Goal: Transaction & Acquisition: Purchase product/service

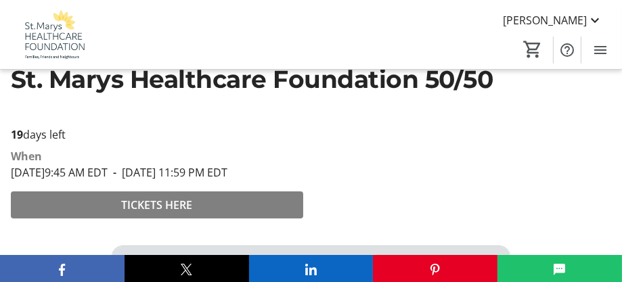
scroll to position [412, 0]
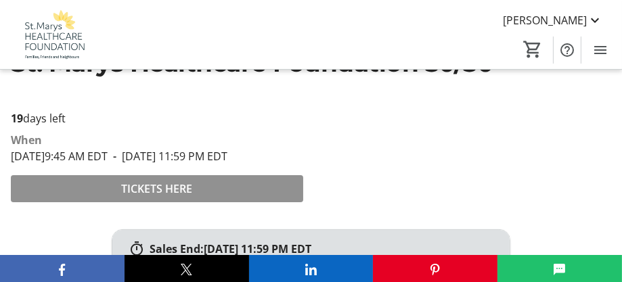
click at [179, 197] on span "TICKETS HERE" at bounding box center [156, 189] width 71 height 16
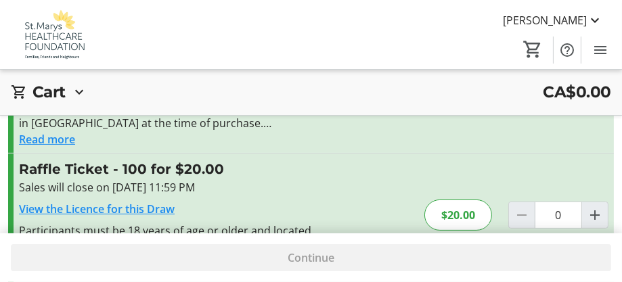
scroll to position [276, 0]
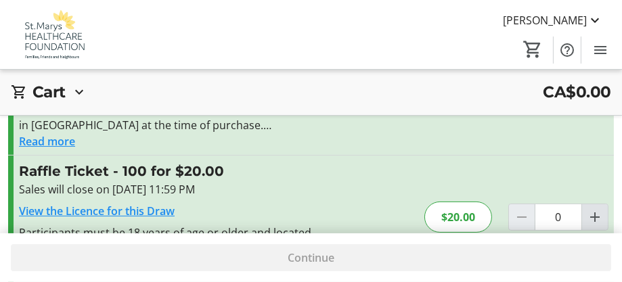
click at [594, 214] on mat-icon "Increment by one" at bounding box center [595, 217] width 16 height 16
type input "1"
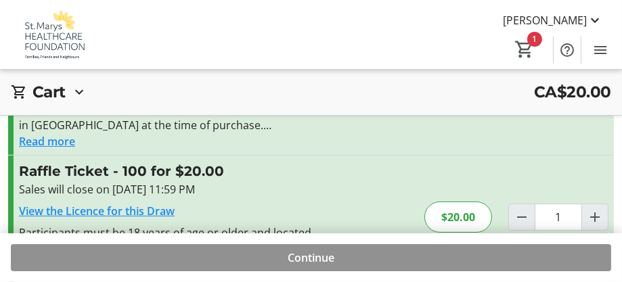
click at [300, 258] on span "Continue" at bounding box center [311, 258] width 47 height 16
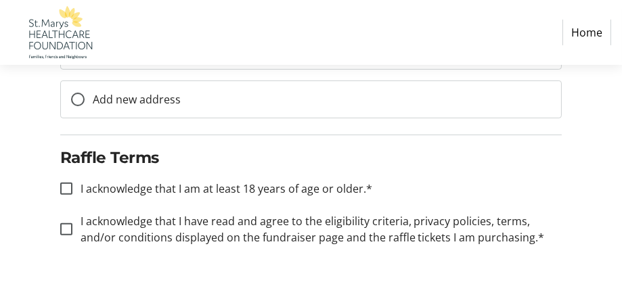
scroll to position [491, 0]
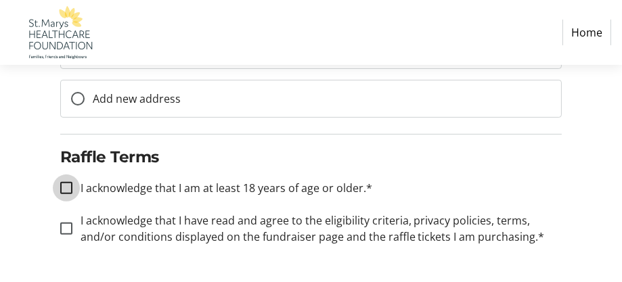
click at [64, 188] on input "I acknowledge that I am at least 18 years of age or older.*" at bounding box center [66, 188] width 12 height 12
checkbox input "true"
click at [66, 225] on input "I acknowledge that I have read and agree to the eligibility criteria, privacy p…" at bounding box center [66, 229] width 12 height 12
checkbox input "true"
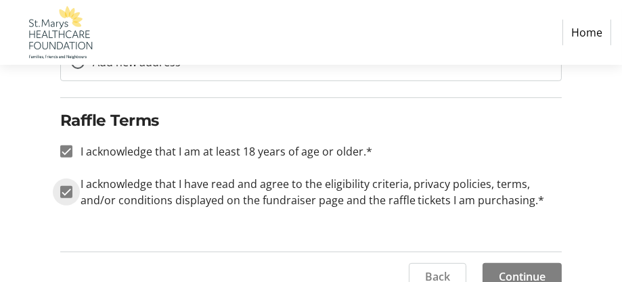
scroll to position [546, 0]
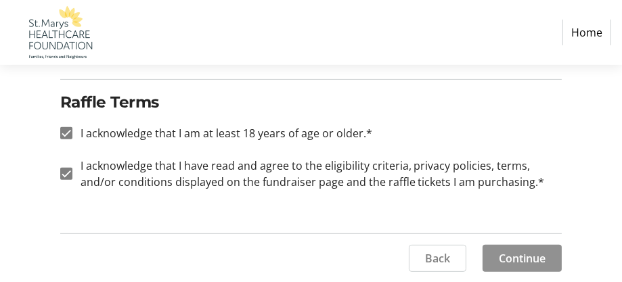
click at [525, 255] on span "Continue" at bounding box center [522, 258] width 47 height 16
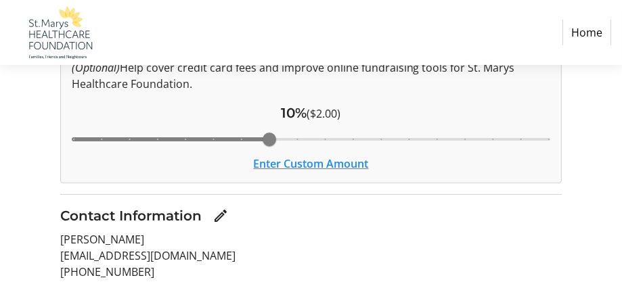
scroll to position [160, 0]
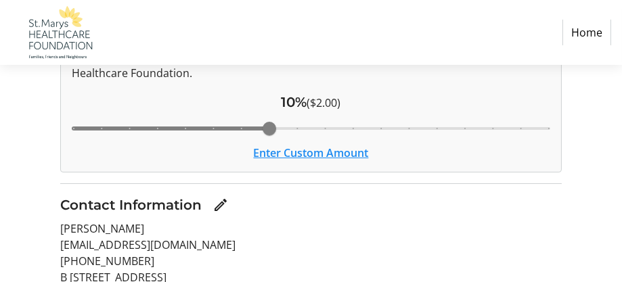
click at [309, 153] on button "Enter Custom Amount" at bounding box center [310, 153] width 115 height 16
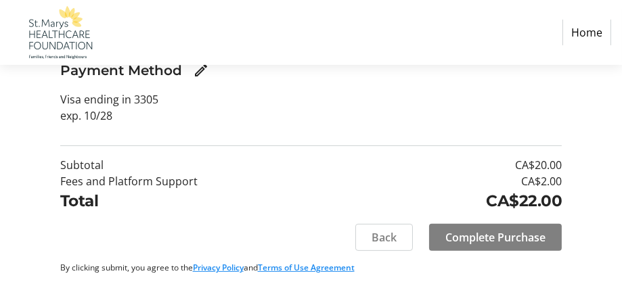
scroll to position [452, 0]
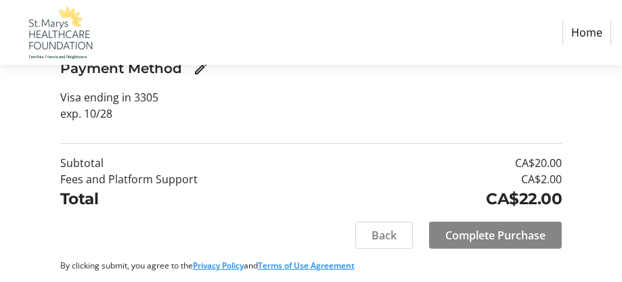
click at [490, 235] on span "Complete Purchase" at bounding box center [495, 235] width 100 height 16
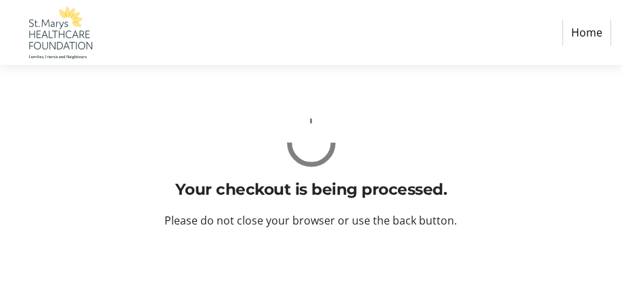
scroll to position [0, 0]
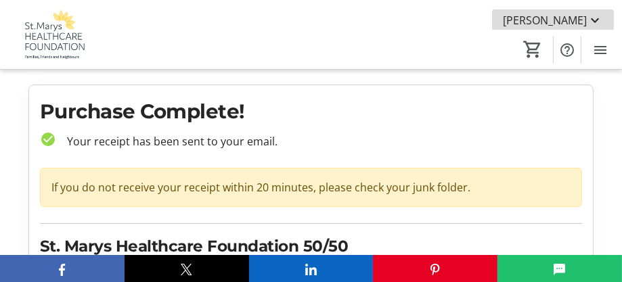
click at [590, 18] on mat-icon at bounding box center [595, 20] width 16 height 16
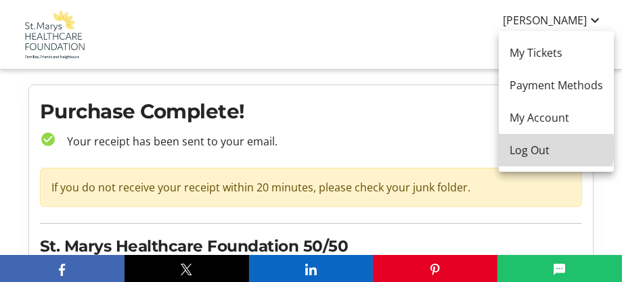
click at [548, 149] on span "Log Out" at bounding box center [556, 150] width 93 height 16
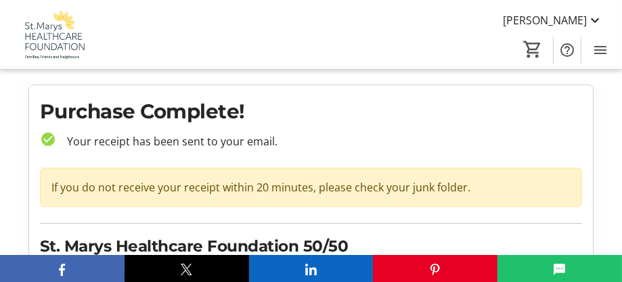
scroll to position [1, 0]
